Goal: Information Seeking & Learning: Learn about a topic

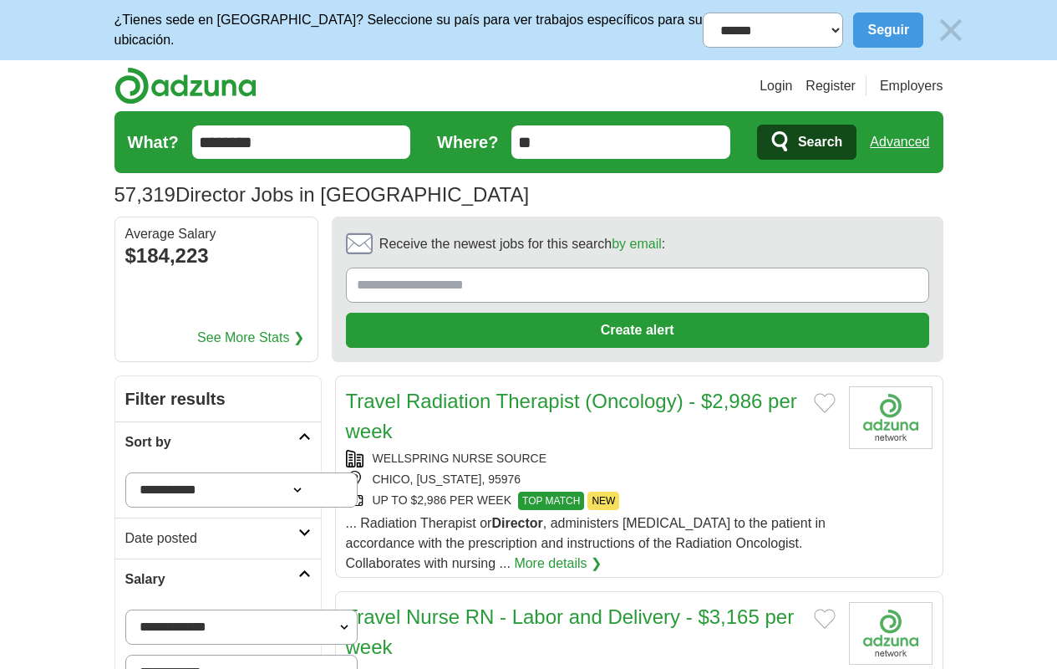
scroll to position [1936, 0]
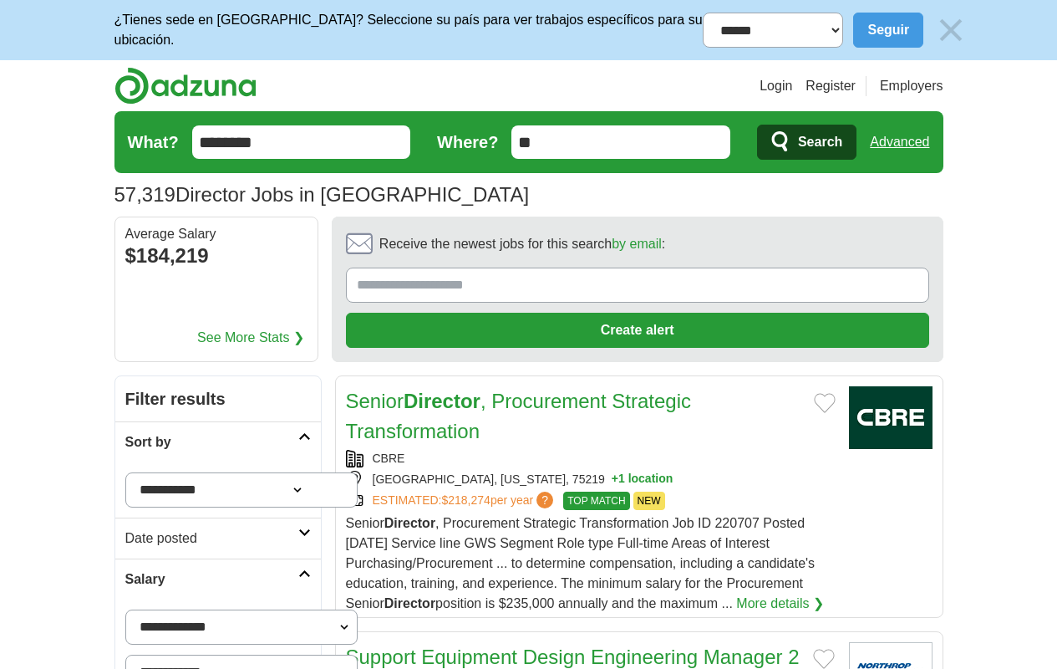
scroll to position [2116, 0]
